Goal: Task Accomplishment & Management: Manage account settings

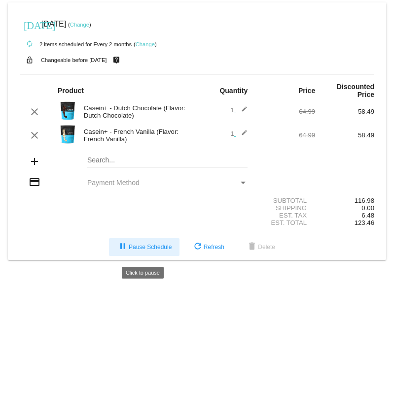
click at [160, 73] on span "pause Pause Schedule" at bounding box center [144, 247] width 55 height 7
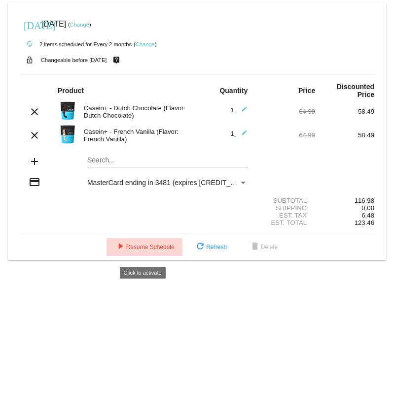
click at [152, 73] on span "play_arrow Resume Schedule" at bounding box center [144, 247] width 60 height 7
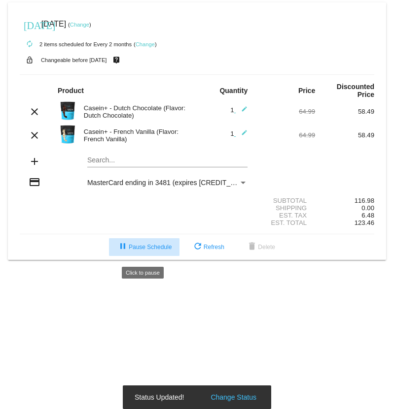
click at [146, 73] on span "pause Pause Schedule" at bounding box center [144, 247] width 55 height 7
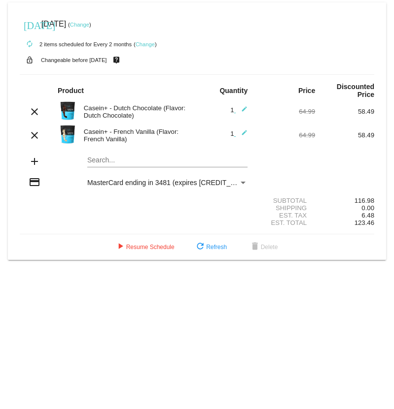
click at [89, 25] on link "Change" at bounding box center [79, 25] width 19 height 6
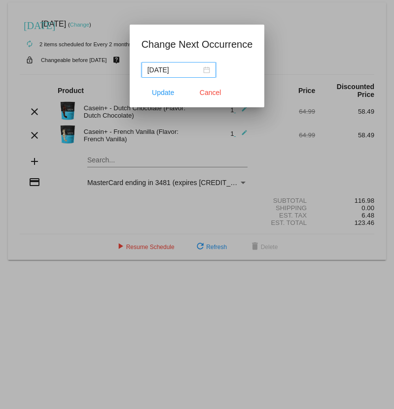
click at [187, 69] on input "[DATE]" at bounding box center [174, 70] width 54 height 11
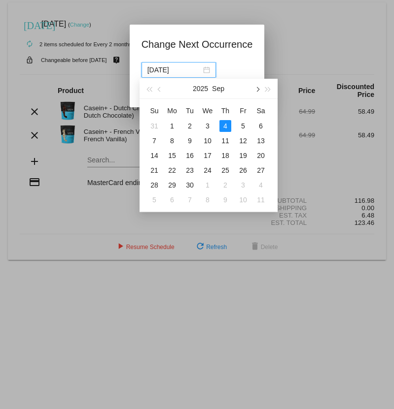
click at [259, 73] on button "button" at bounding box center [256, 89] width 11 height 20
click at [227, 73] on div "20" at bounding box center [225, 171] width 12 height 12
type input "[DATE]"
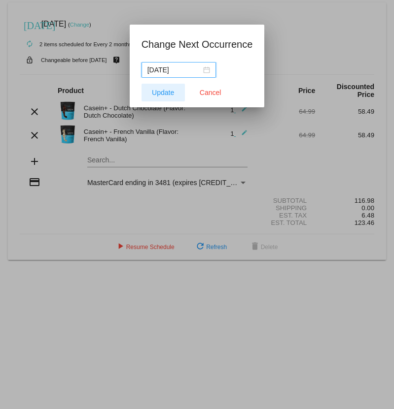
click at [167, 73] on span "Update" at bounding box center [163, 93] width 22 height 8
